Goal: Transaction & Acquisition: Purchase product/service

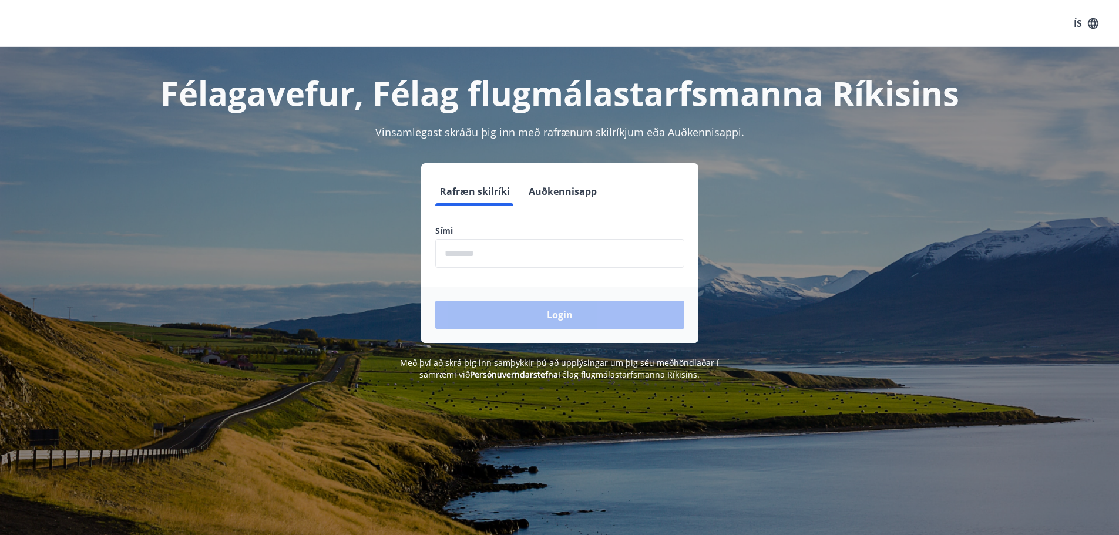
click at [467, 259] on input "phone" at bounding box center [559, 253] width 249 height 29
type input "********"
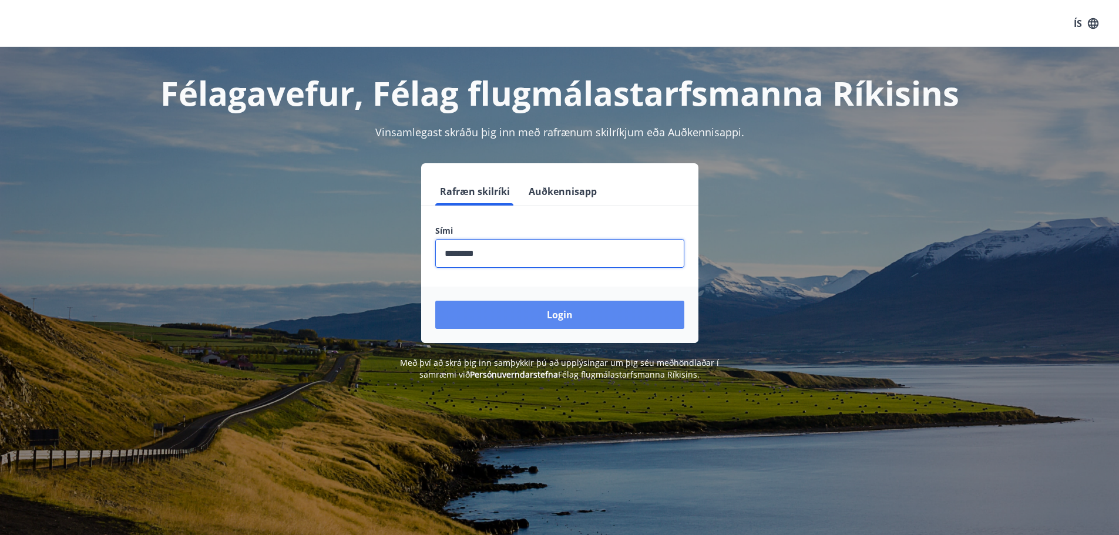
click at [564, 312] on button "Login" at bounding box center [559, 315] width 249 height 28
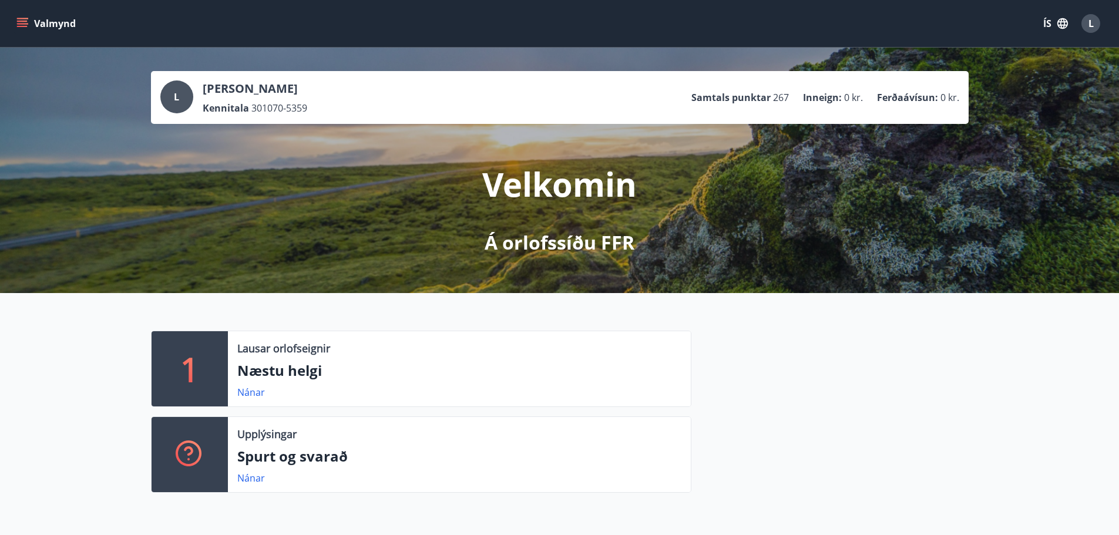
click at [22, 22] on icon "menu" at bounding box center [22, 21] width 11 height 1
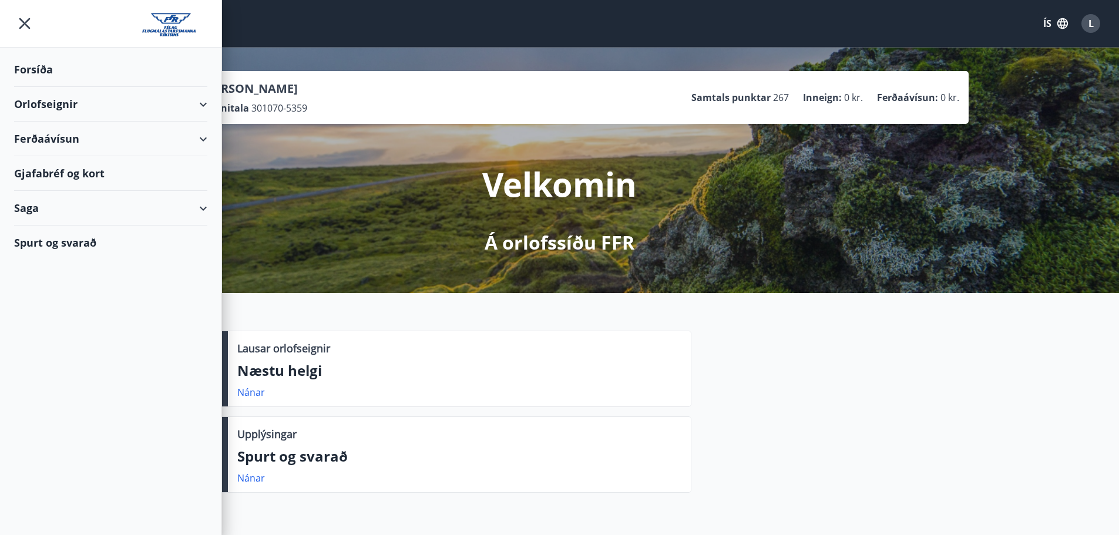
click at [203, 132] on div "Ferðaávísun" at bounding box center [110, 139] width 193 height 35
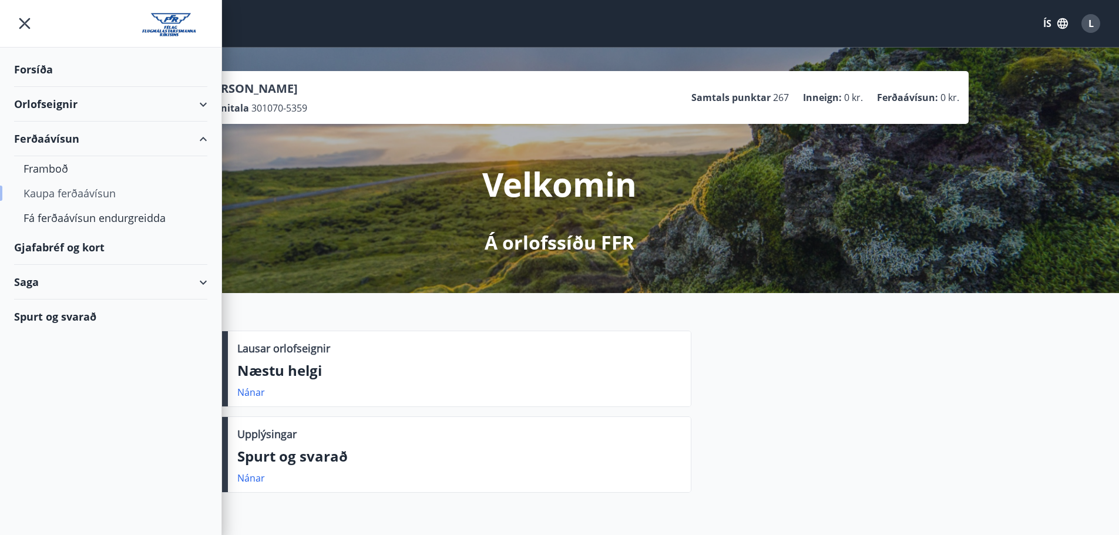
click at [72, 193] on div "Kaupa ferðaávísun" at bounding box center [111, 193] width 175 height 25
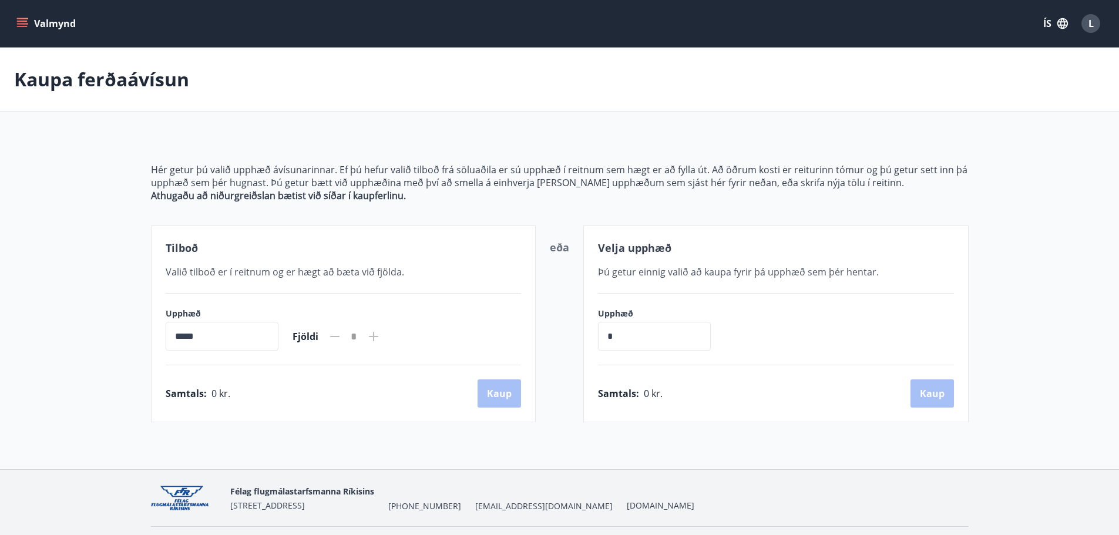
click at [15, 25] on button "Valmynd" at bounding box center [47, 23] width 66 height 21
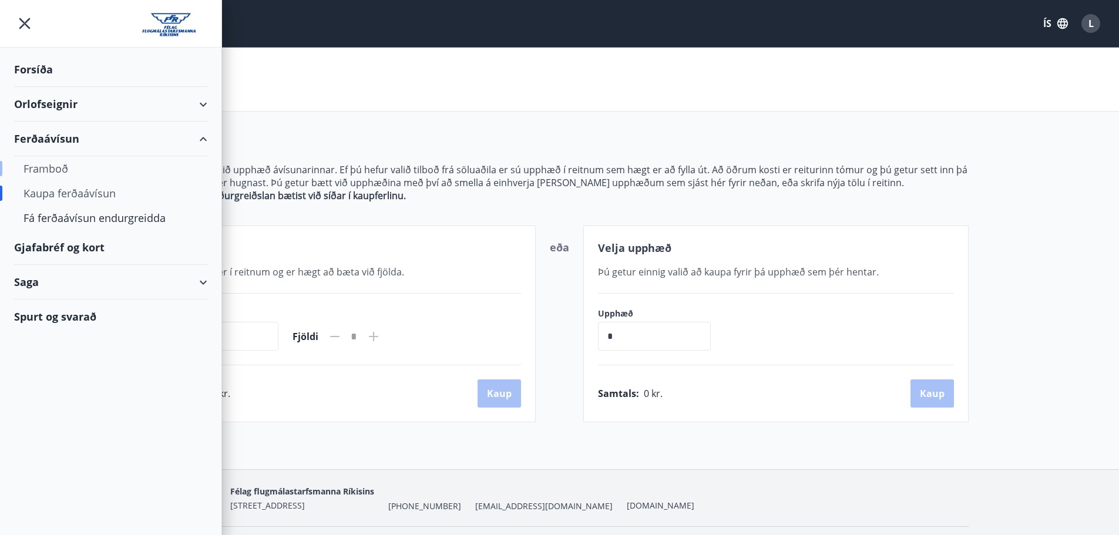
click at [61, 165] on div "Framboð" at bounding box center [111, 168] width 175 height 25
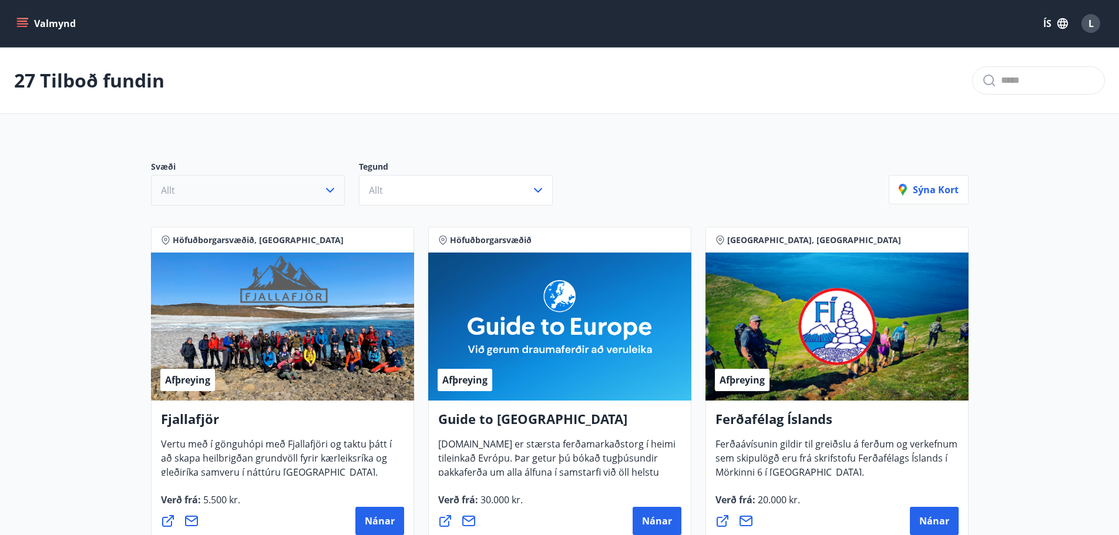
click at [332, 187] on icon "button" at bounding box center [330, 190] width 14 height 14
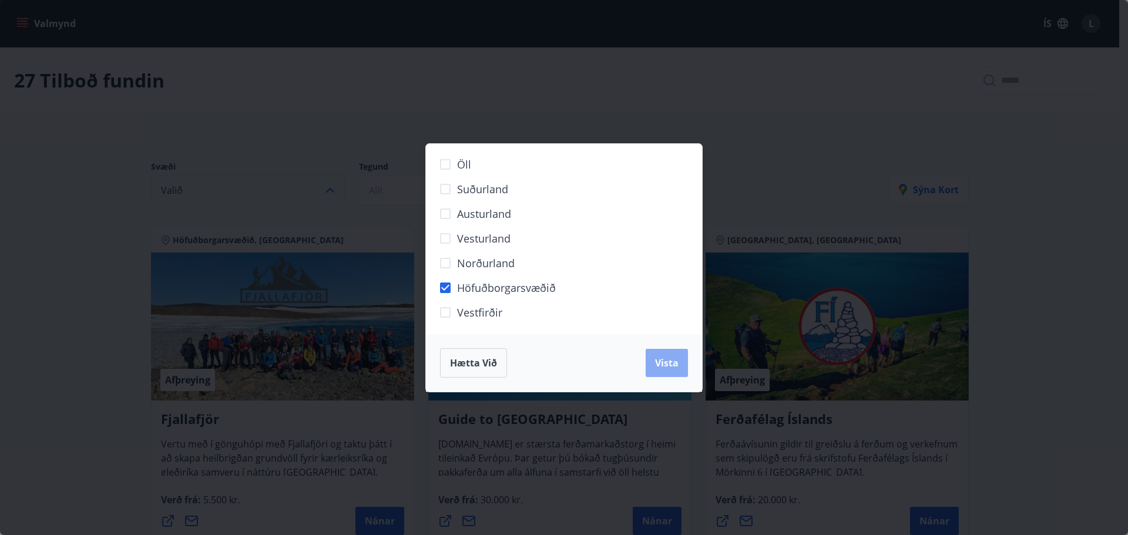
click at [659, 363] on span "Vista" at bounding box center [667, 363] width 24 height 13
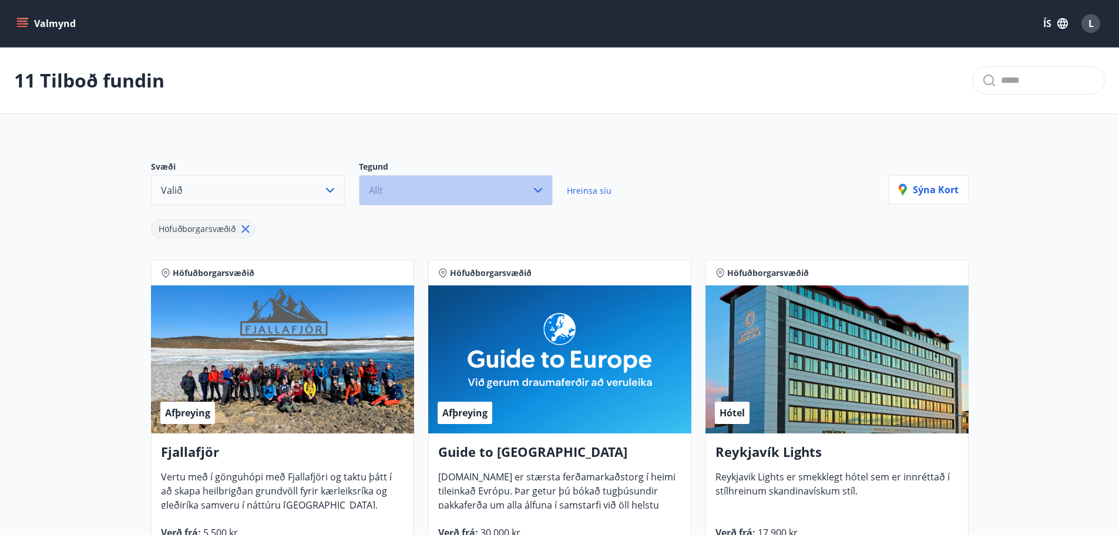
click at [534, 193] on icon "button" at bounding box center [538, 190] width 14 height 14
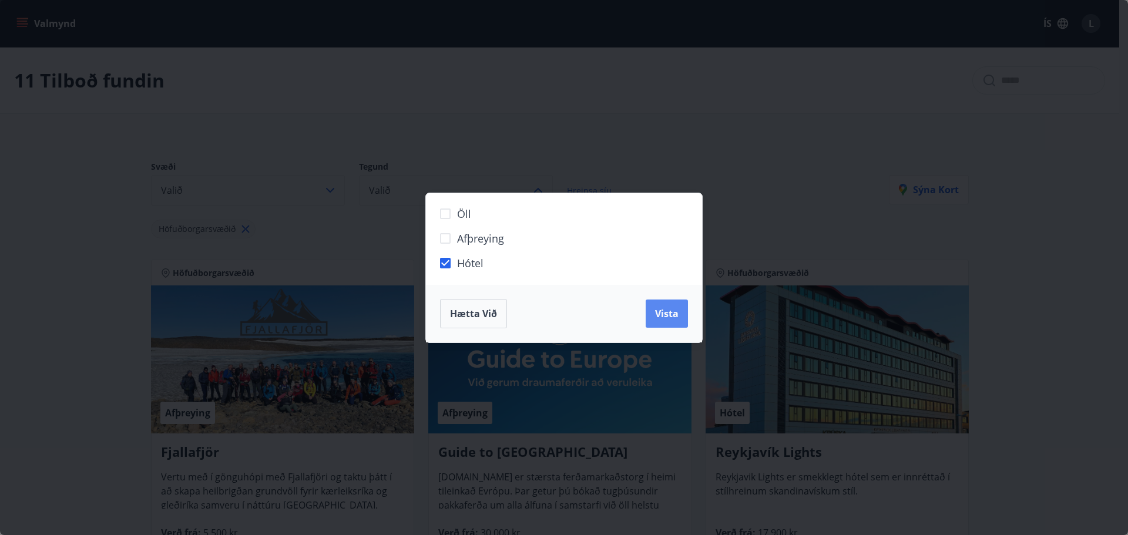
click at [674, 307] on span "Vista" at bounding box center [667, 313] width 24 height 13
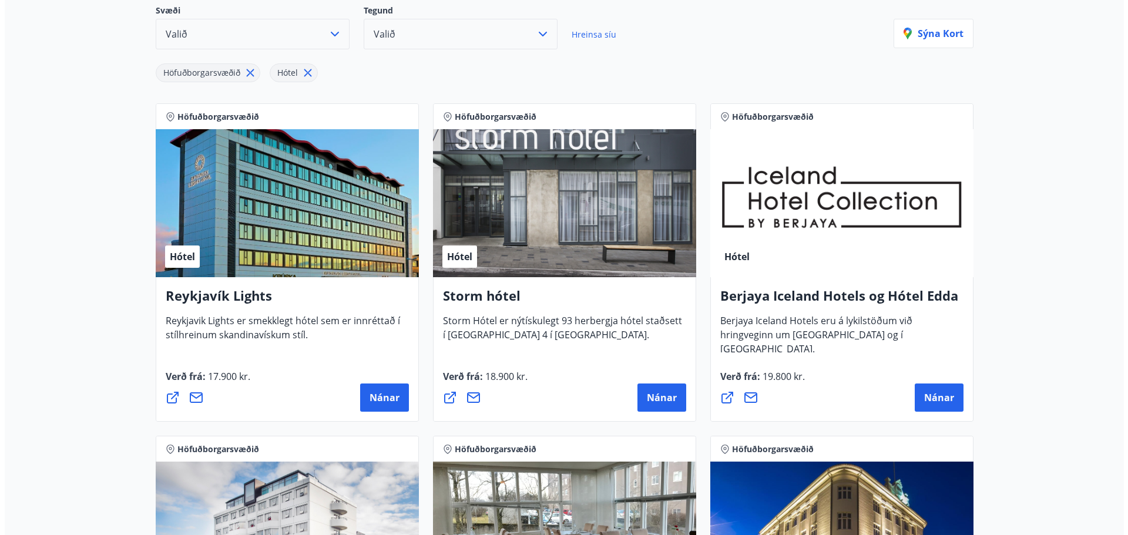
scroll to position [176, 0]
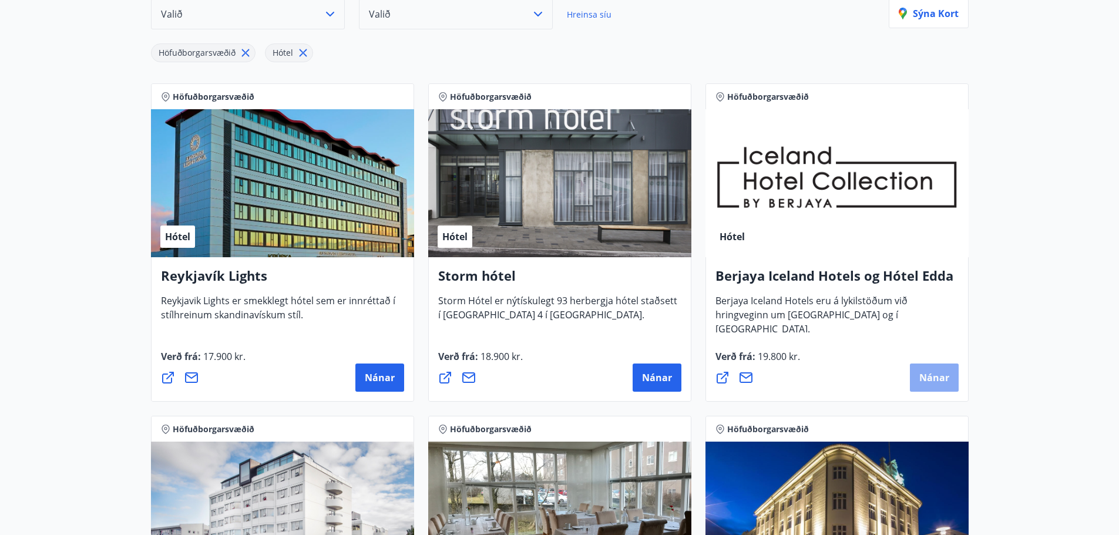
click at [923, 371] on span "Nánar" at bounding box center [935, 377] width 30 height 13
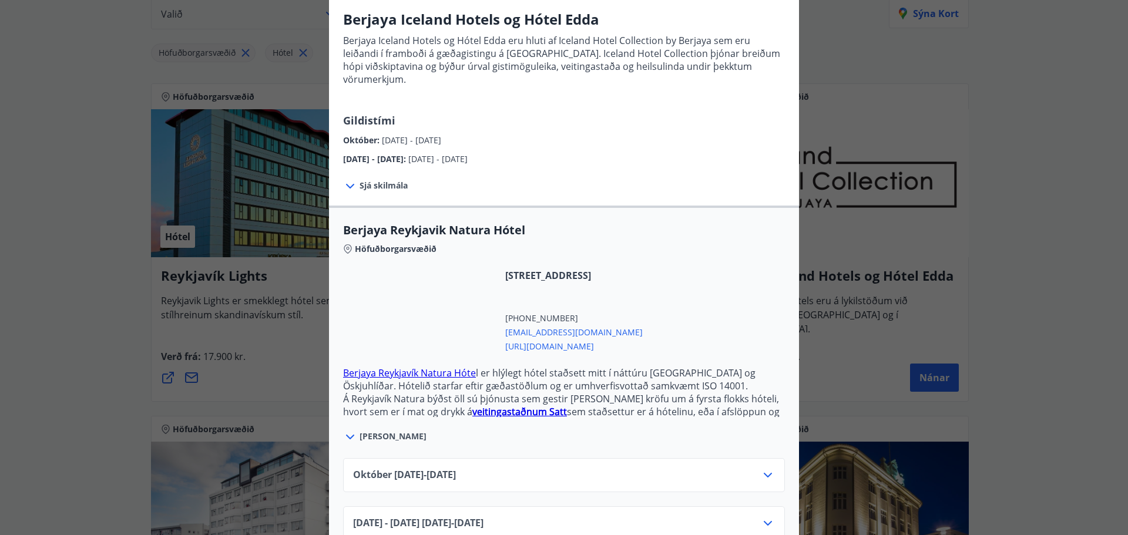
scroll to position [109, 0]
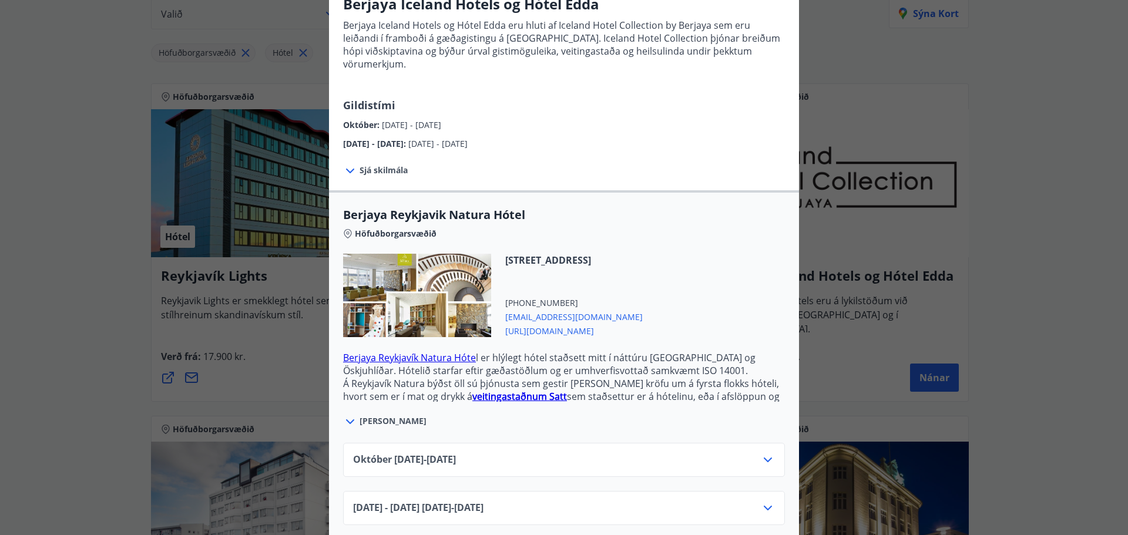
click at [766, 453] on icon at bounding box center [768, 460] width 14 height 14
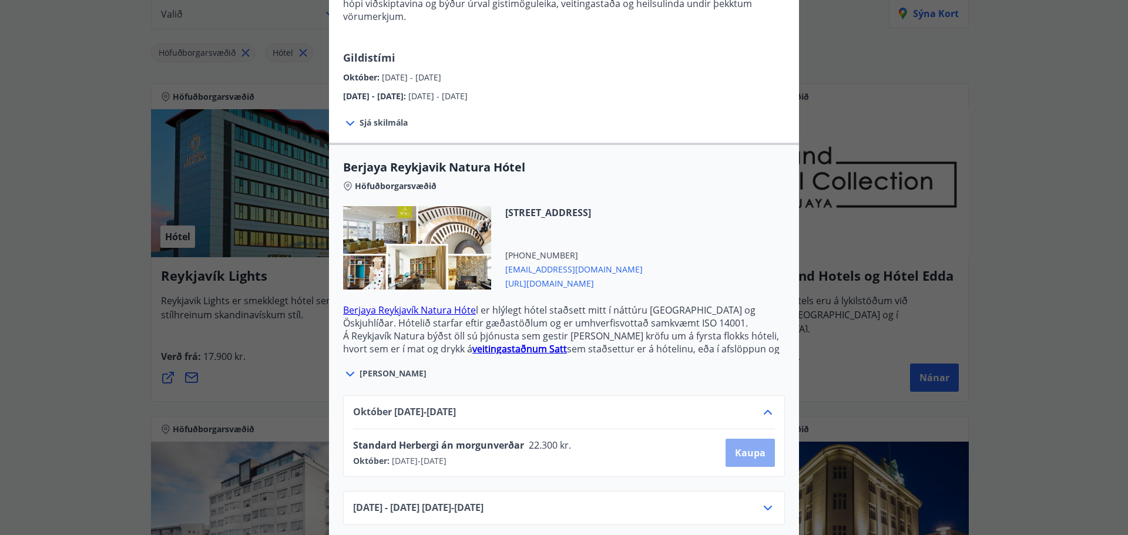
click at [747, 447] on span "Kaupa" at bounding box center [750, 453] width 31 height 13
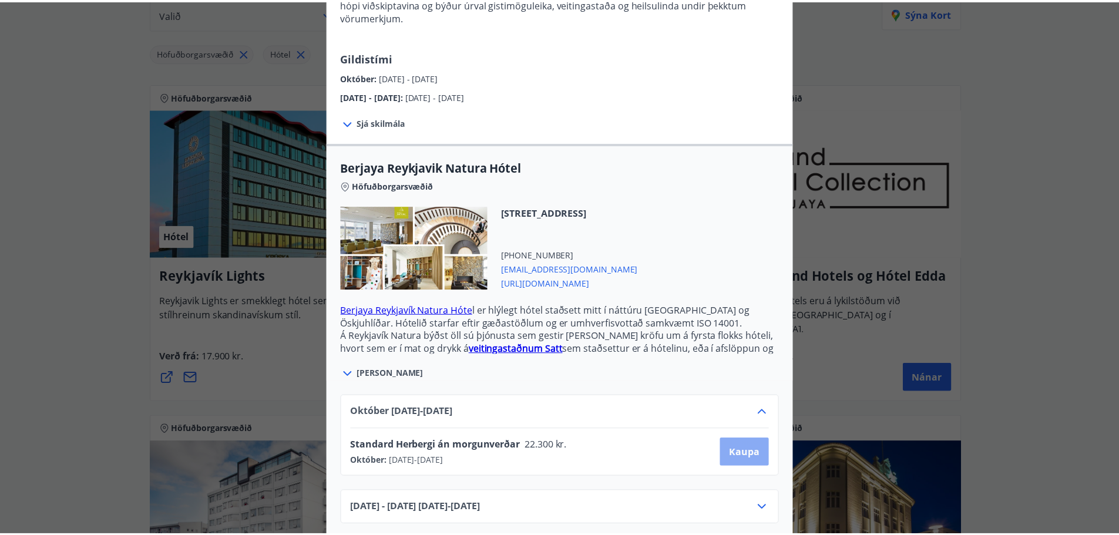
scroll to position [2, 0]
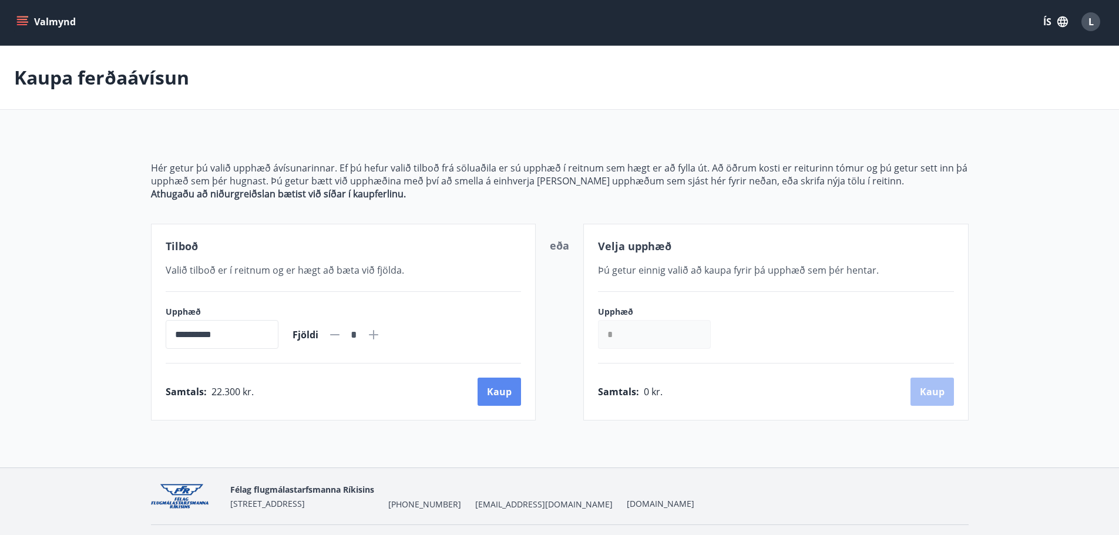
click at [501, 387] on button "Kaup" at bounding box center [499, 392] width 43 height 28
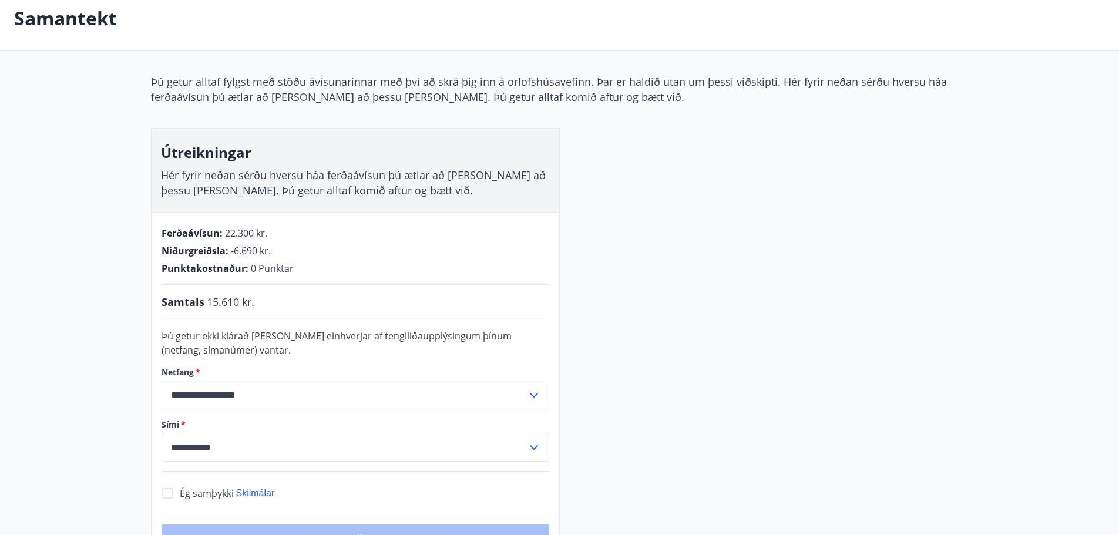
scroll to position [119, 0]
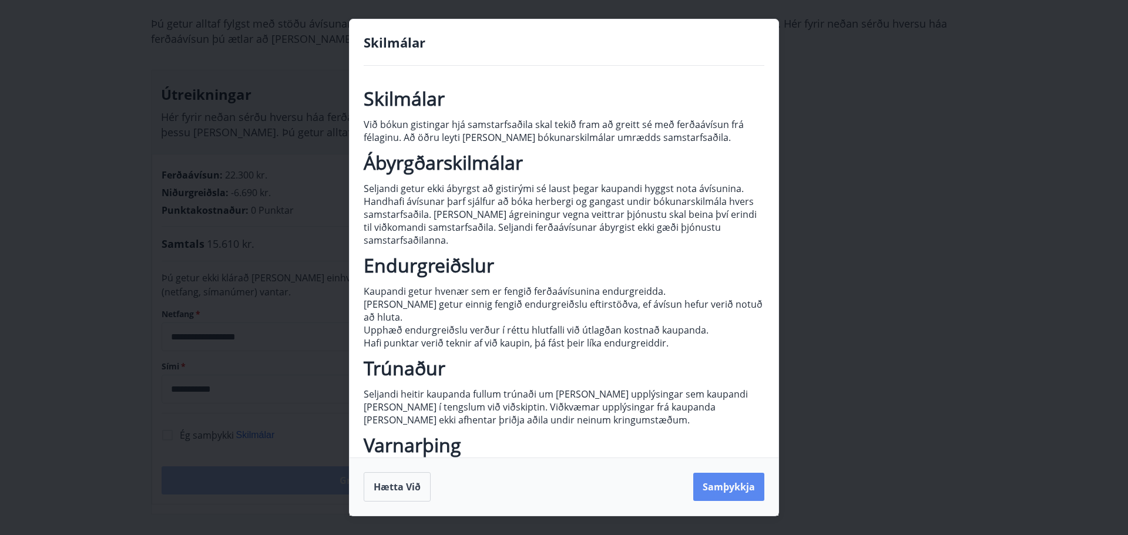
click at [732, 481] on button "Samþykkja" at bounding box center [728, 487] width 71 height 28
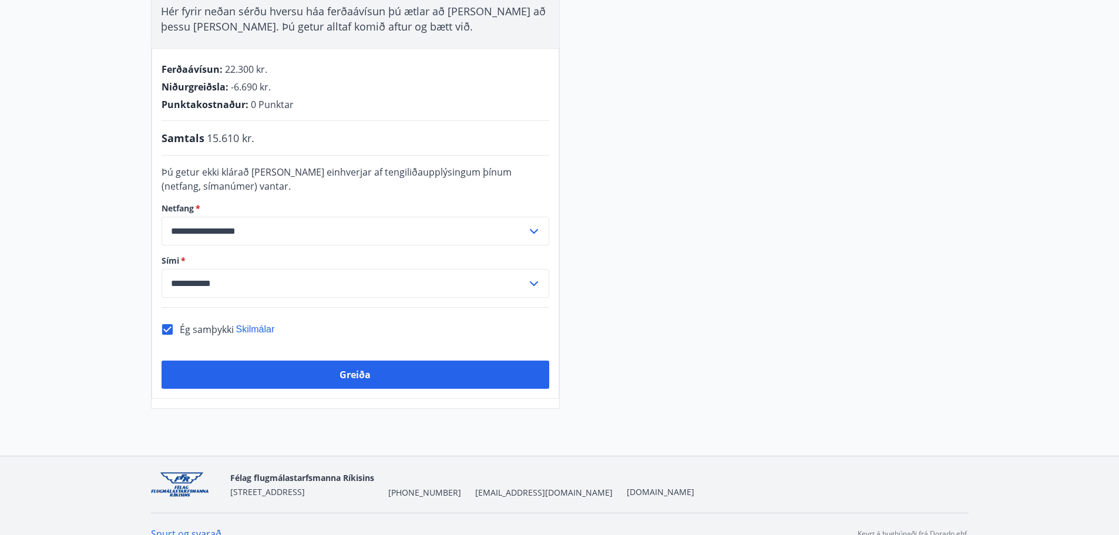
scroll to position [237, 0]
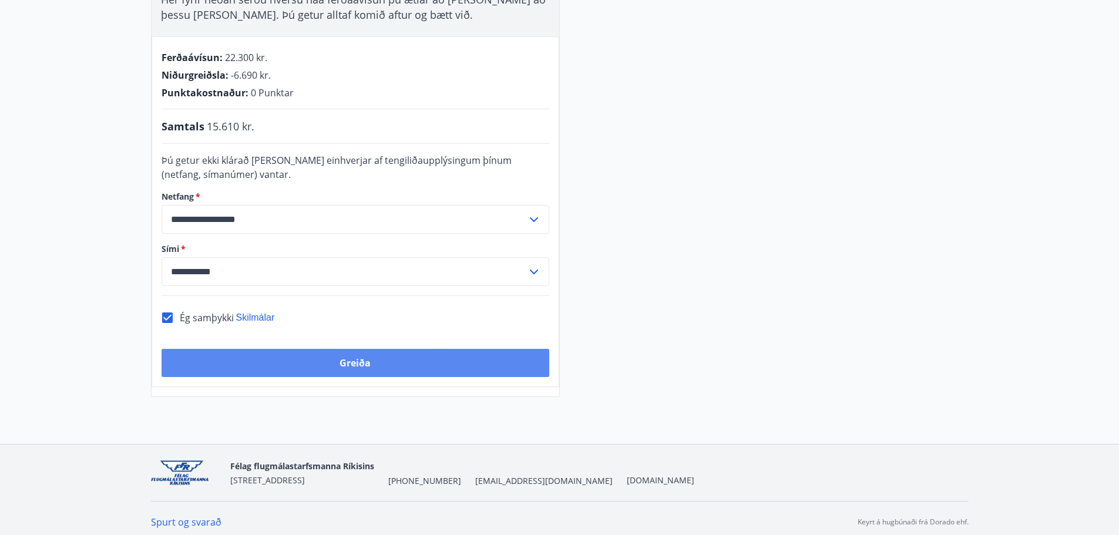
click at [374, 368] on button "Greiða" at bounding box center [356, 363] width 388 height 28
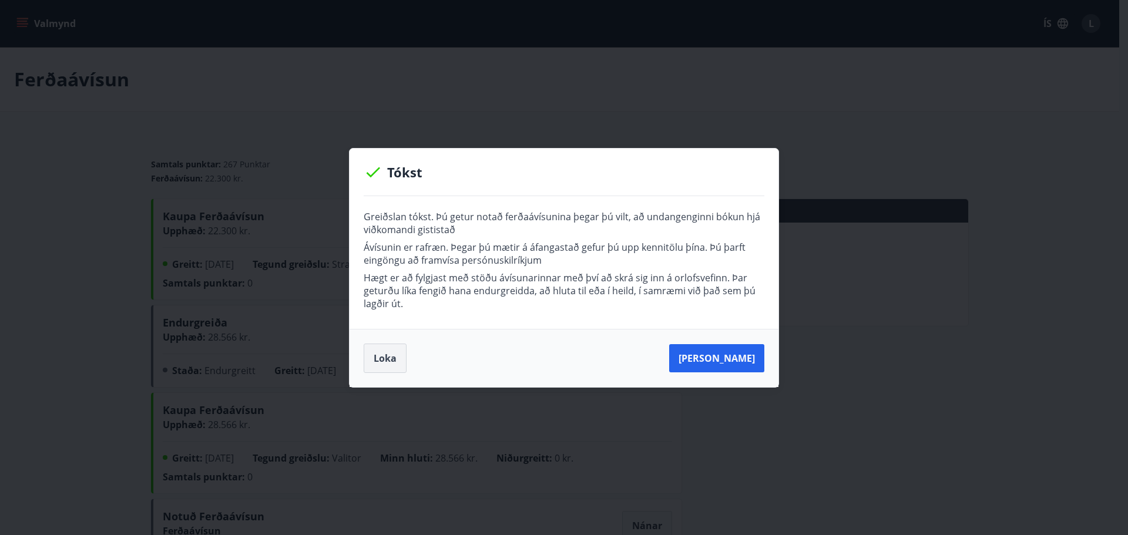
click at [390, 356] on button "Loka" at bounding box center [385, 358] width 43 height 29
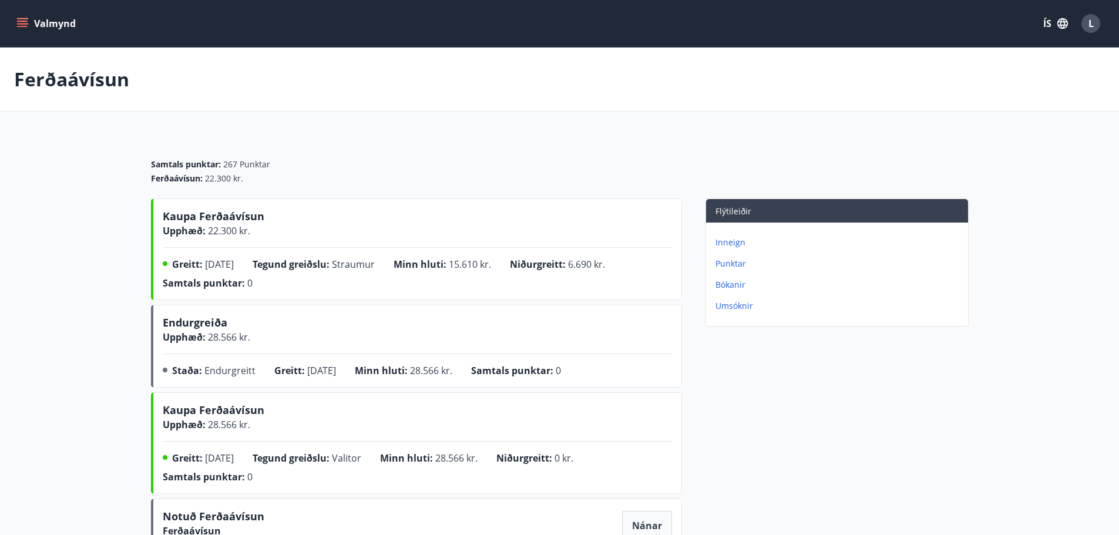
click at [740, 240] on p "Inneign" at bounding box center [840, 243] width 248 height 12
click at [1089, 26] on span "L" at bounding box center [1091, 23] width 5 height 13
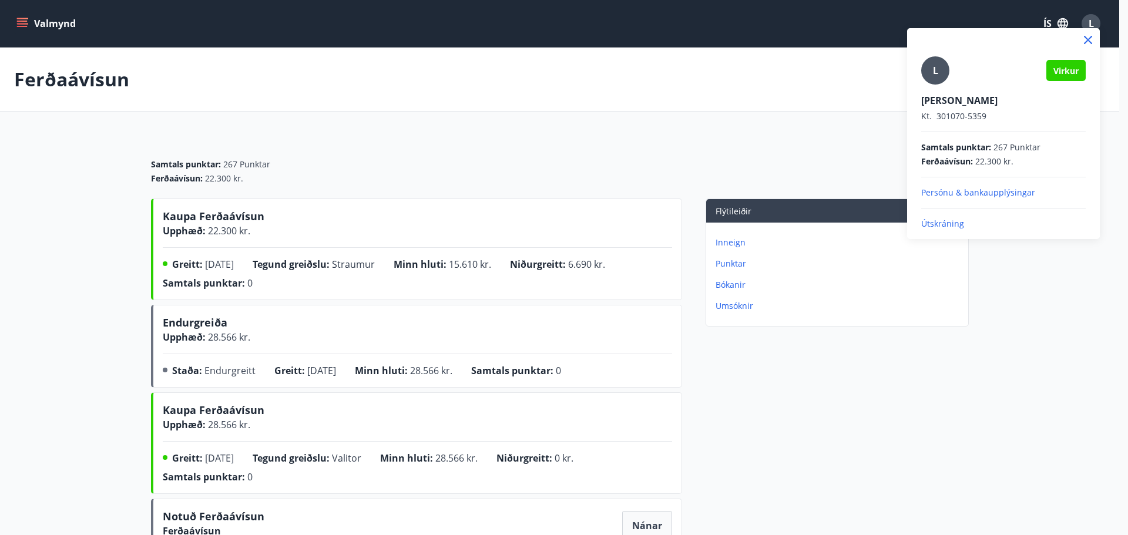
click at [944, 222] on p "Útskráning" at bounding box center [1003, 224] width 165 height 12
